Goal: Navigation & Orientation: Find specific page/section

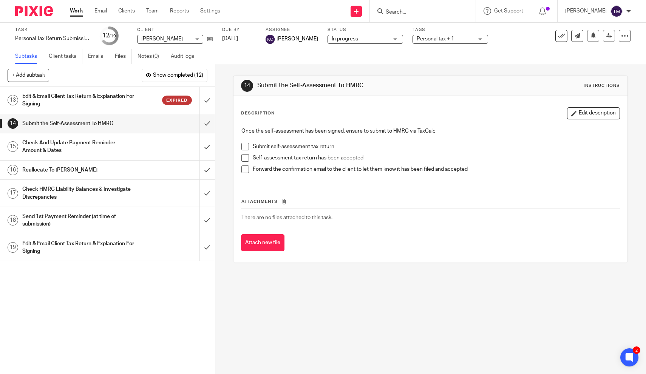
click at [416, 11] on input "Search" at bounding box center [419, 12] width 68 height 7
type input "b"
type input "adele"
click at [435, 13] on input "Search" at bounding box center [419, 12] width 68 height 7
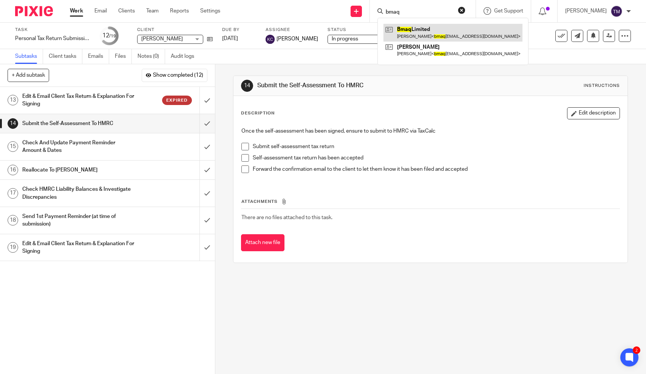
type input "bmaq"
click at [436, 33] on link at bounding box center [452, 32] width 139 height 17
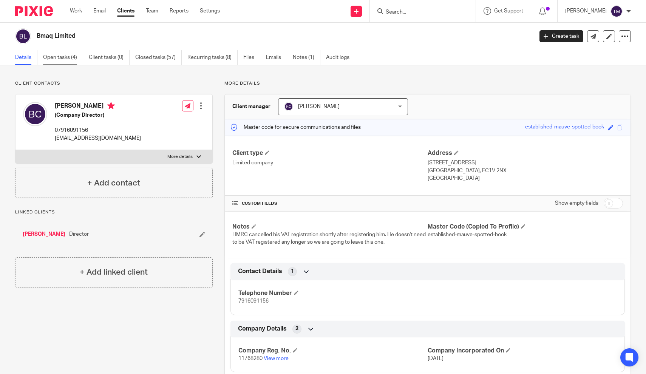
click at [70, 60] on link "Open tasks (4)" at bounding box center [63, 57] width 40 height 15
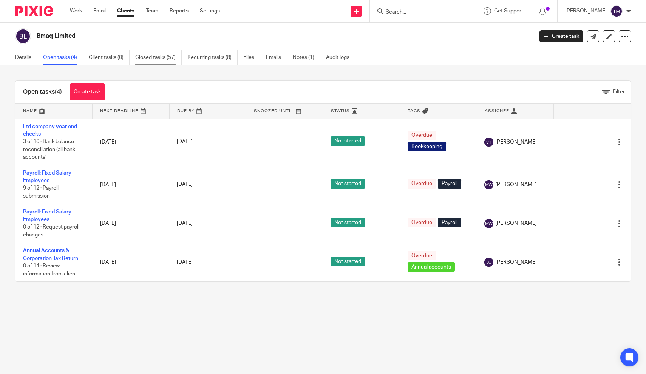
click at [157, 56] on link "Closed tasks (57)" at bounding box center [158, 57] width 46 height 15
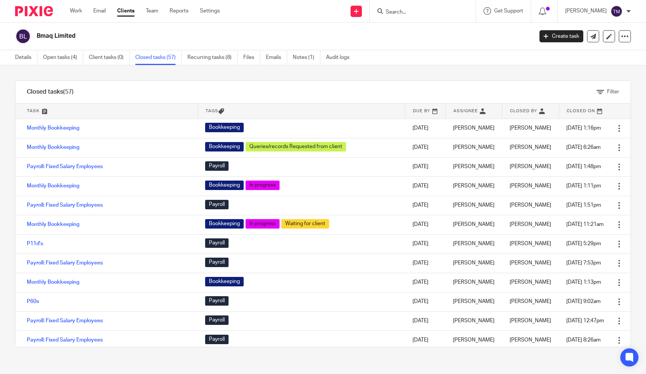
click at [136, 103] on div "Filter" at bounding box center [357, 92] width 545 height 22
click at [217, 102] on div "Filter" at bounding box center [357, 92] width 545 height 22
click at [641, 131] on div "Filter tasks Only show tasks matching all of these conditions 1 Task name Is Is…" at bounding box center [323, 219] width 646 height 308
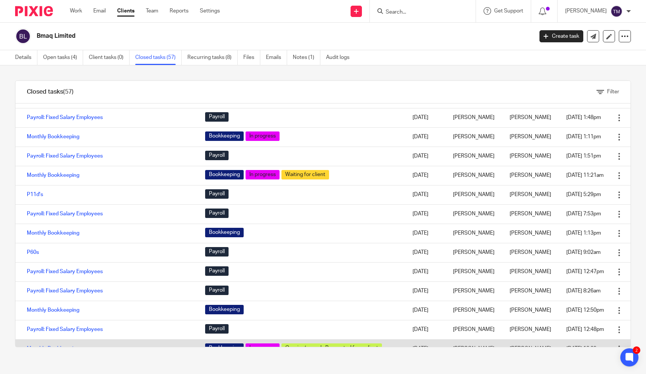
drag, startPoint x: 315, startPoint y: 181, endPoint x: 296, endPoint y: 344, distance: 163.8
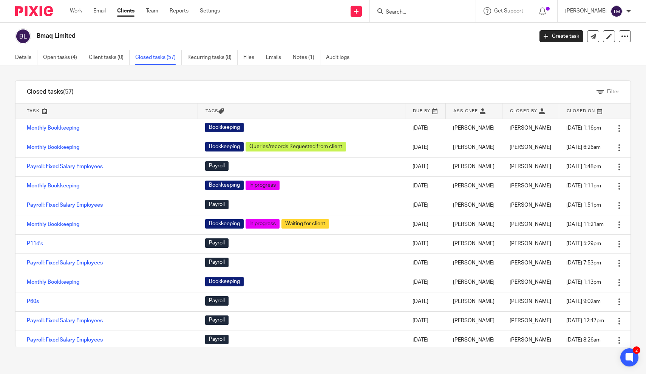
click at [214, 67] on div "Filter tasks Only show tasks matching all of these conditions 1 Task name Is Is…" at bounding box center [323, 219] width 646 height 308
click at [214, 63] on link "Recurring tasks (8)" at bounding box center [212, 57] width 50 height 15
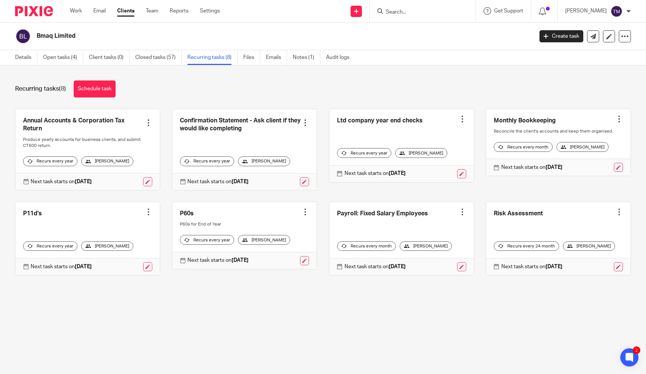
click at [398, 14] on input "Search" at bounding box center [419, 12] width 68 height 7
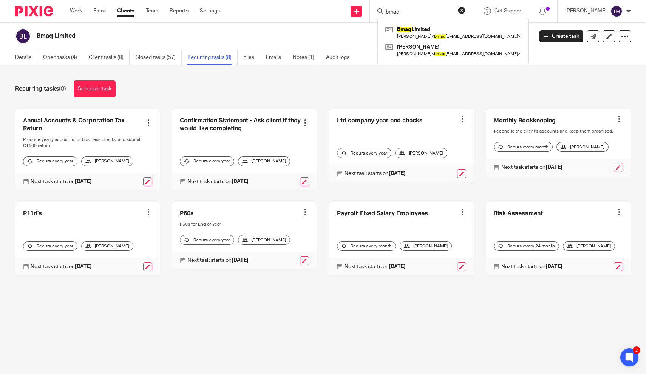
type input "bmaq"
click at [441, 59] on div "Bmaq Limited [PERSON_NAME] < bmaq [EMAIL_ADDRESS][DOMAIN_NAME] > [PERSON_NAME] …" at bounding box center [452, 41] width 151 height 47
click at [441, 58] on div "Bmaq Limited [PERSON_NAME] < bmaq [EMAIL_ADDRESS][DOMAIN_NAME] > [PERSON_NAME] …" at bounding box center [452, 41] width 151 height 47
click at [441, 54] on link at bounding box center [452, 50] width 139 height 17
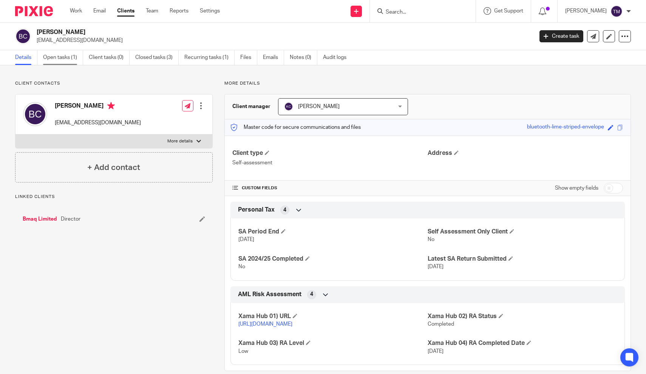
click at [77, 58] on link "Open tasks (1)" at bounding box center [63, 57] width 40 height 15
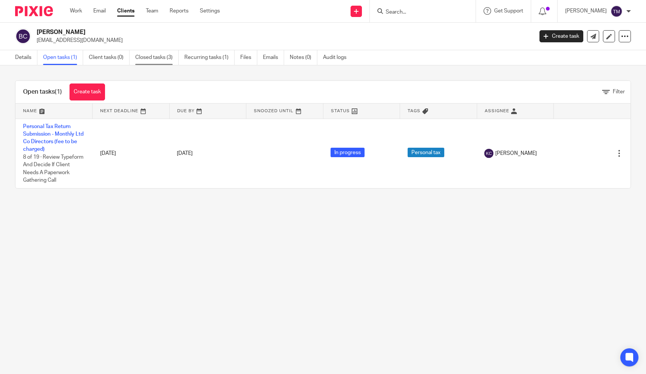
click at [154, 57] on link "Closed tasks (3)" at bounding box center [156, 57] width 43 height 15
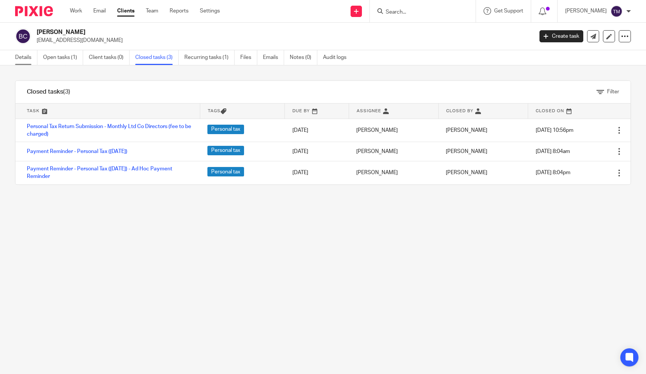
click at [25, 61] on link "Details" at bounding box center [26, 57] width 22 height 15
